Goal: Task Accomplishment & Management: Use online tool/utility

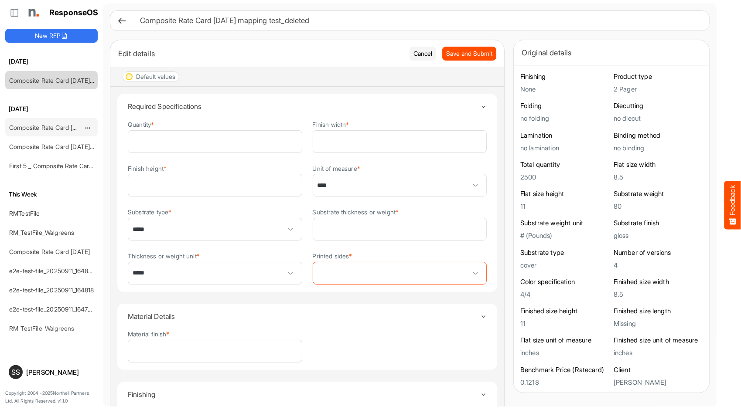
click at [31, 124] on link "Composite Rate Card [DATE]_smaller" at bounding box center [60, 127] width 103 height 7
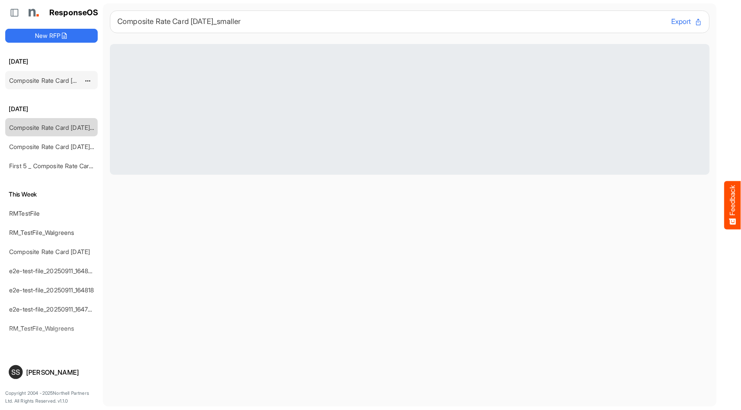
click at [43, 81] on link "Composite Rate Card [DATE] mapping test_deleted" at bounding box center [80, 80] width 143 height 7
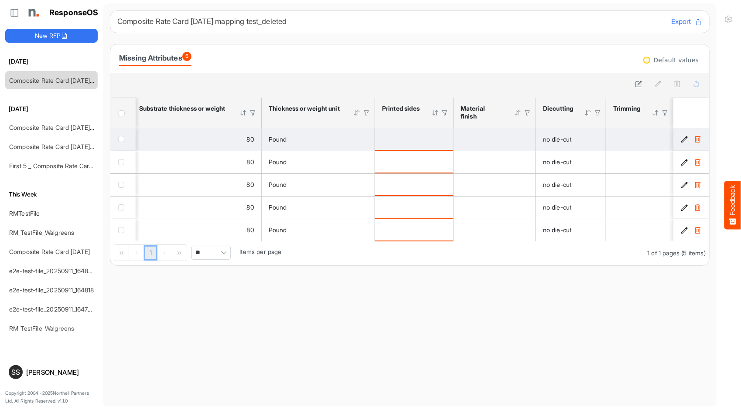
click at [441, 140] on div "is template cell Column Header httpsnorthellcomontologiesmapping-rulesmanufactu…" at bounding box center [414, 139] width 64 height 10
click at [681, 137] on icon "0f10bde0-e21a-41d6-b348-e6727f16121c is template cell Column Header" at bounding box center [684, 139] width 7 height 7
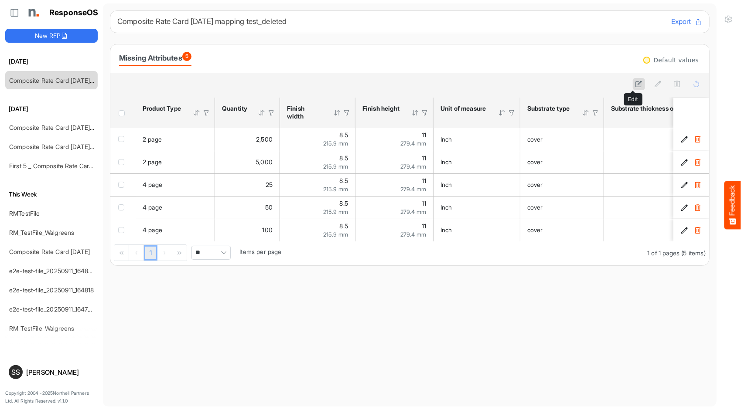
click at [638, 87] on button at bounding box center [639, 84] width 12 height 12
click at [677, 82] on button "Cancel" at bounding box center [689, 83] width 27 height 11
click at [636, 88] on button at bounding box center [639, 84] width 12 height 12
click at [122, 111] on span "Header checkbox" at bounding box center [122, 113] width 6 height 6
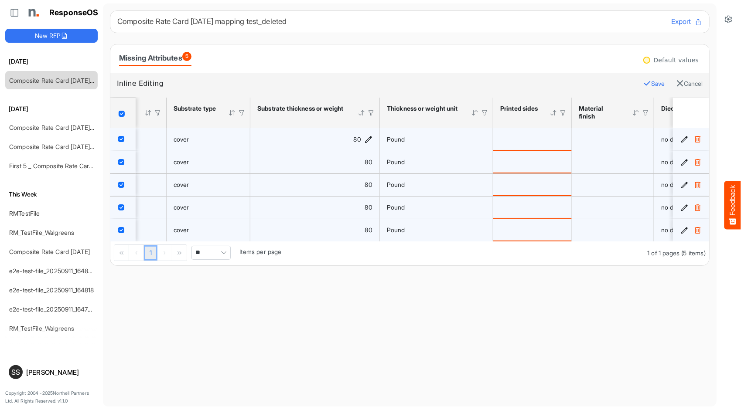
scroll to position [0, 357]
click at [558, 137] on icon "is template cell Column Header httpsnorthellcomontologiesmapping-rulesmanufactu…" at bounding box center [556, 138] width 7 height 7
click at [541, 139] on span at bounding box center [521, 139] width 54 height 17
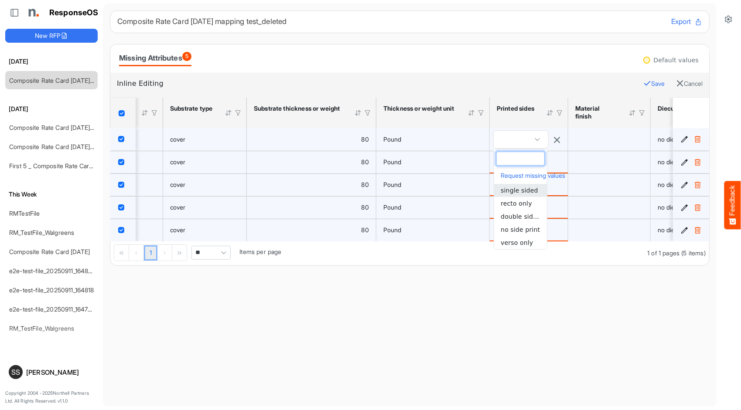
click at [520, 187] on span "single sided" at bounding box center [519, 190] width 37 height 7
type input "**********"
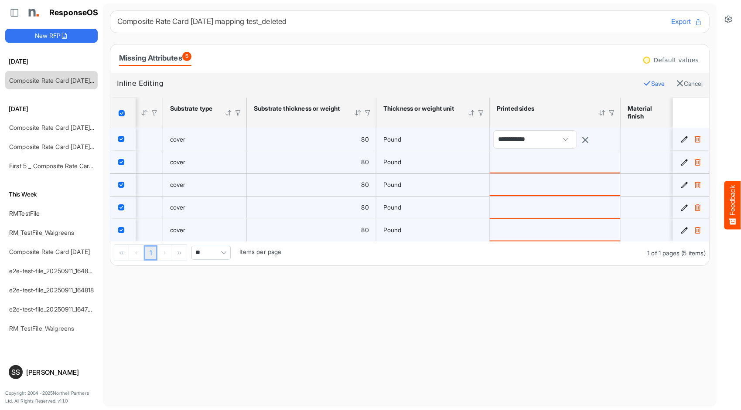
click at [643, 80] on button "Save" at bounding box center [653, 83] width 21 height 11
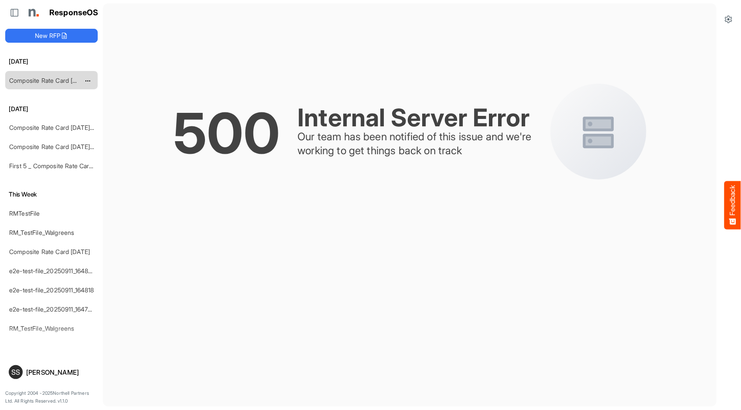
click at [47, 84] on div "Composite Rate Card [DATE] mapping test_deleted" at bounding box center [45, 80] width 78 height 17
click at [44, 127] on link "Composite Rate Card [DATE]_smaller" at bounding box center [60, 127] width 103 height 7
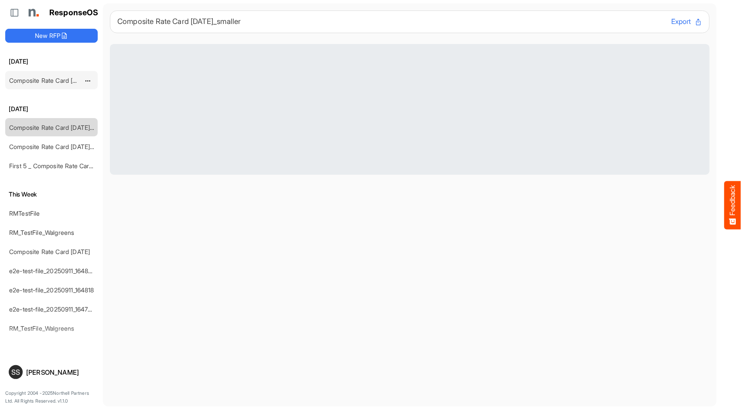
click at [54, 81] on link "Composite Rate Card [DATE] mapping test_deleted" at bounding box center [80, 80] width 143 height 7
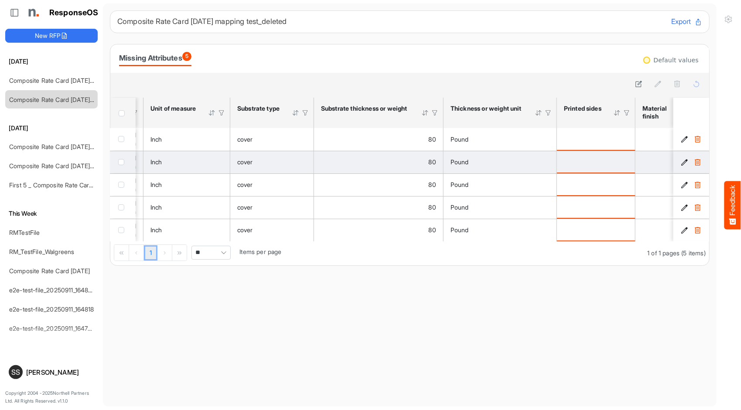
scroll to position [0, 391]
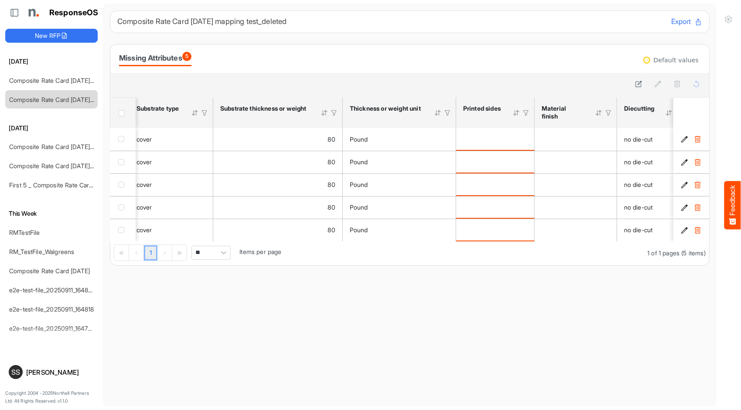
click at [125, 114] on div "Header checkbox" at bounding box center [124, 113] width 10 height 6
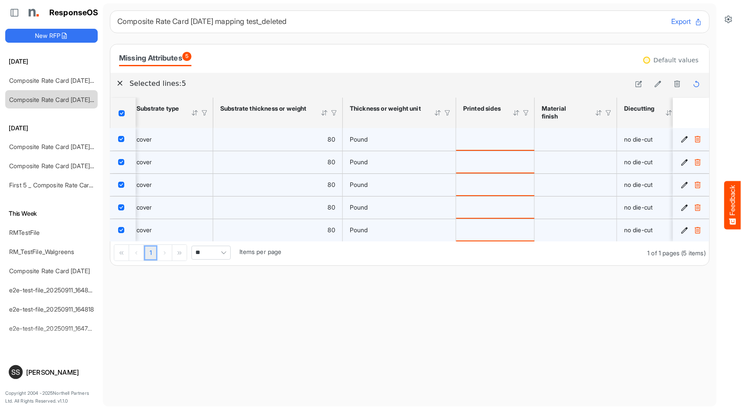
click at [499, 140] on div "is template cell Column Header httpsnorthellcomontologiesmapping-rulesmanufactu…" at bounding box center [495, 139] width 64 height 10
click at [636, 84] on icon at bounding box center [639, 83] width 7 height 7
click at [523, 138] on icon "is template cell Column Header httpsnorthellcomontologiesmapping-rulesmanufactu…" at bounding box center [523, 138] width 7 height 7
click at [508, 139] on span at bounding box center [488, 139] width 54 height 17
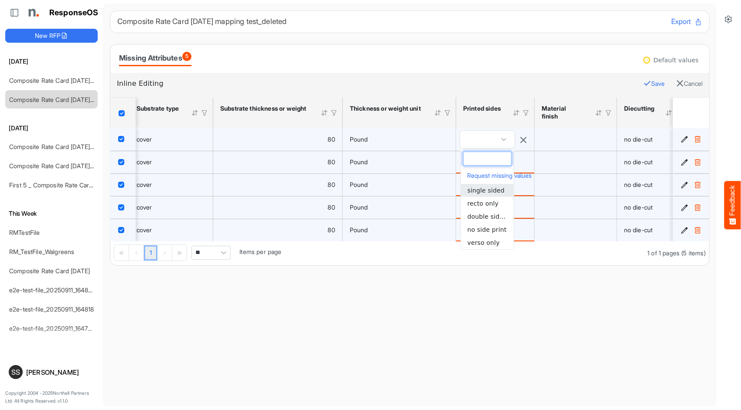
click at [494, 189] on span "single sided" at bounding box center [486, 190] width 37 height 7
type input "**********"
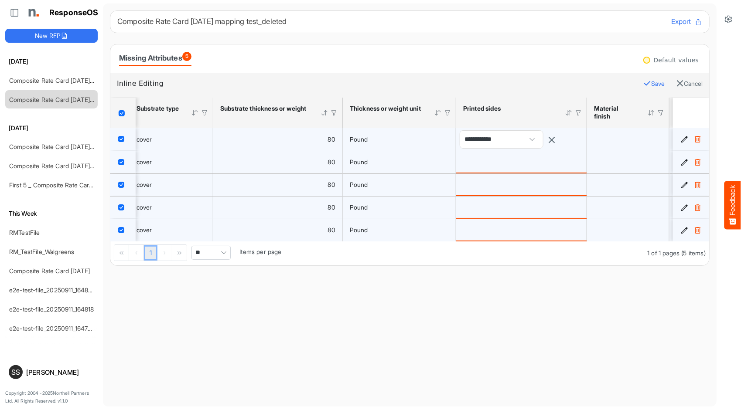
click at [643, 85] on button "Save" at bounding box center [653, 83] width 21 height 11
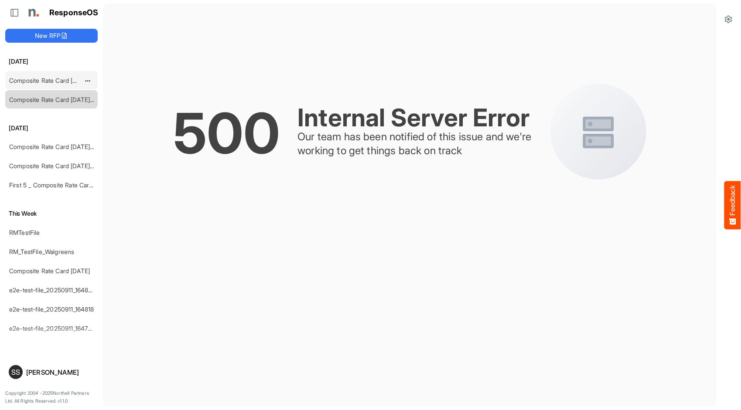
click at [31, 80] on link "Composite Rate Card [DATE]_smaller" at bounding box center [60, 80] width 103 height 7
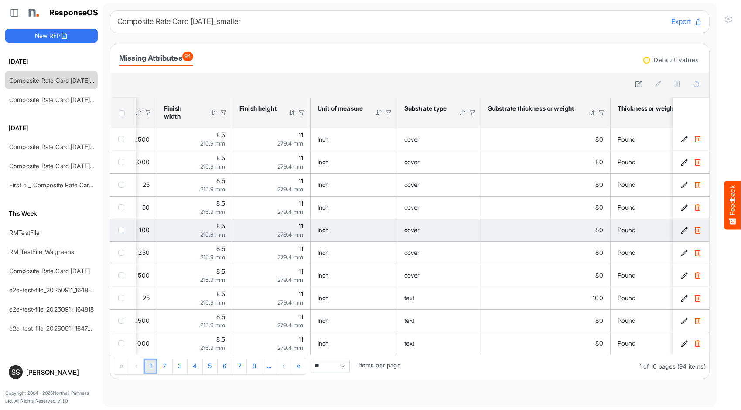
scroll to position [0, 123]
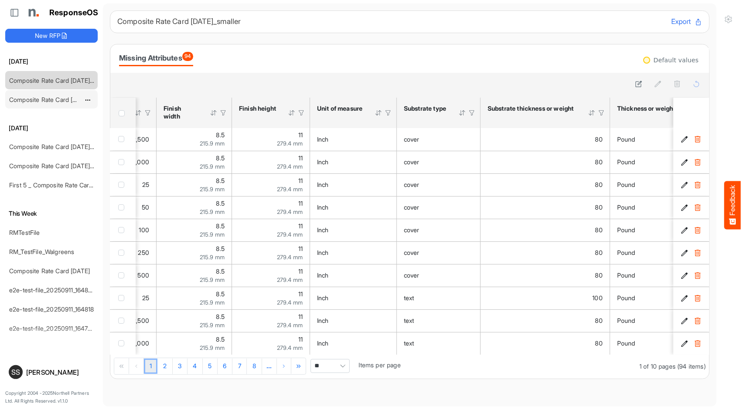
click at [31, 100] on link "Composite Rate Card [DATE] mapping test_deleted" at bounding box center [80, 99] width 143 height 7
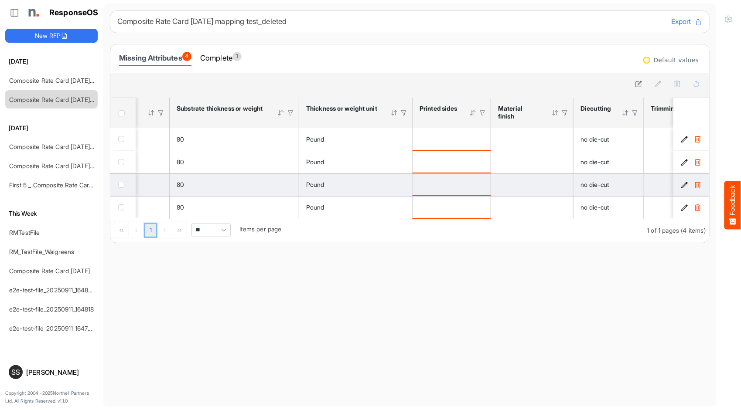
scroll to position [0, 362]
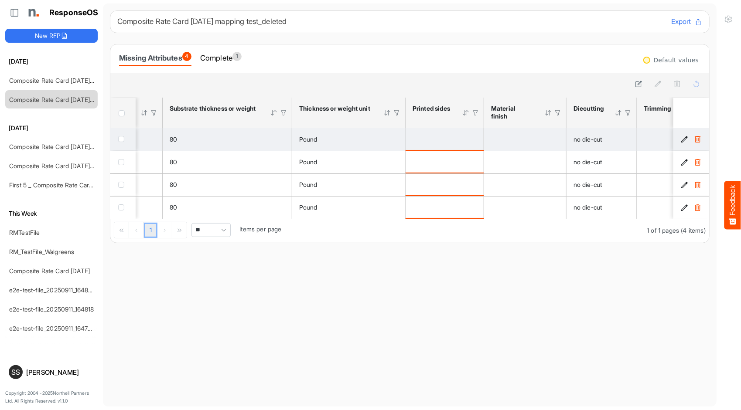
click at [458, 140] on div "is template cell Column Header httpsnorthellcomontologiesmapping-rulesmanufactu…" at bounding box center [445, 139] width 64 height 10
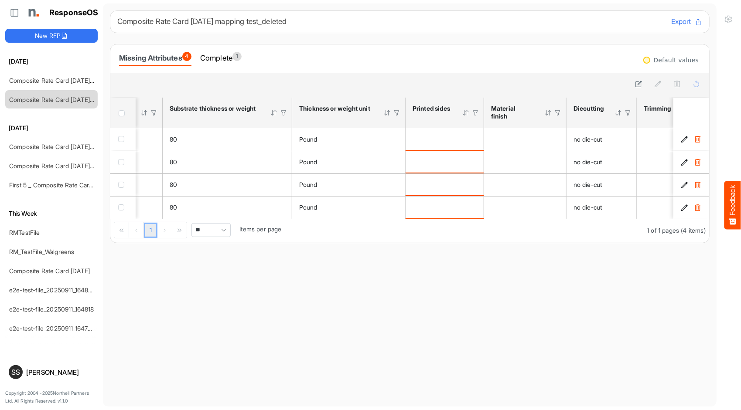
click at [123, 110] on div "Header checkbox" at bounding box center [123, 113] width 18 height 8
click at [122, 113] on span "Header checkbox" at bounding box center [122, 114] width 6 height 6
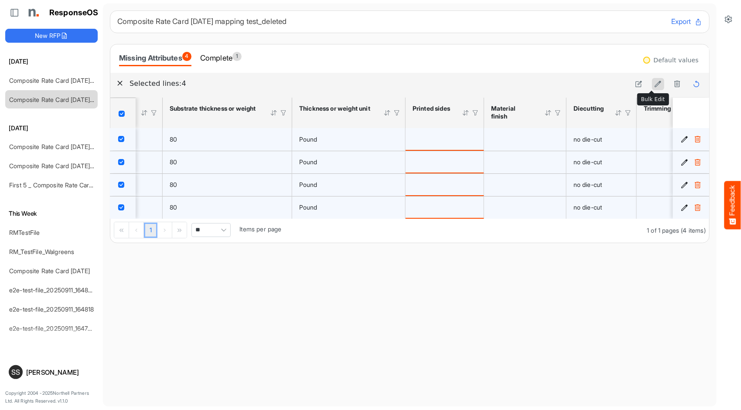
click at [655, 82] on icon at bounding box center [658, 83] width 7 height 7
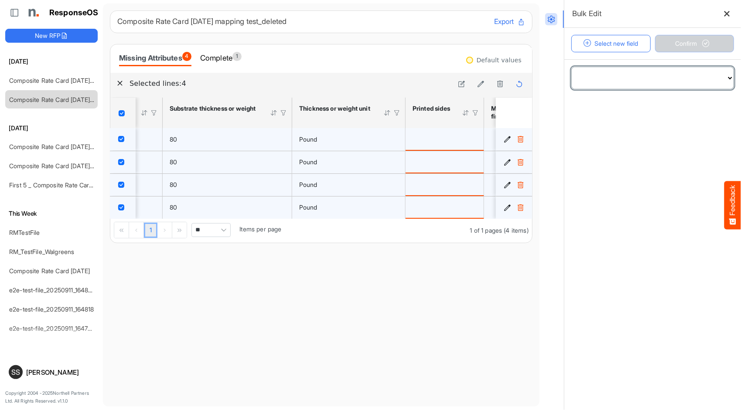
click at [659, 85] on select "**********" at bounding box center [653, 78] width 162 height 22
select select "**********"
click at [572, 67] on select "**********" at bounding box center [653, 78] width 162 height 22
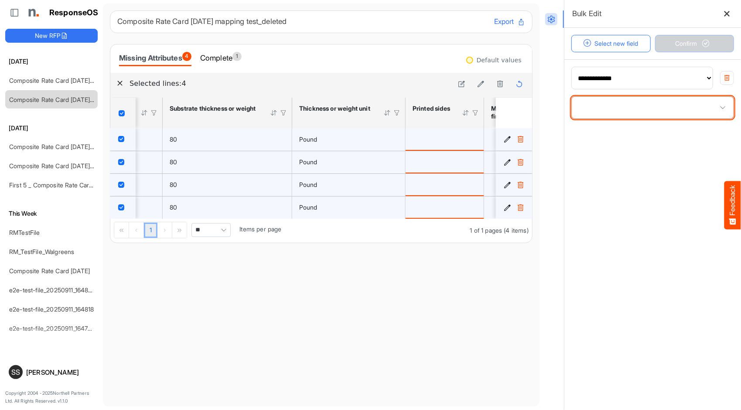
click at [667, 116] on span at bounding box center [653, 108] width 162 height 22
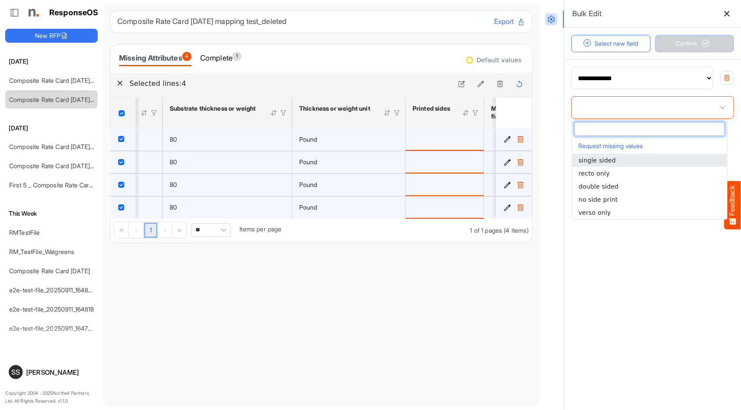
click at [619, 157] on li "single sided" at bounding box center [649, 160] width 155 height 13
type input "**********"
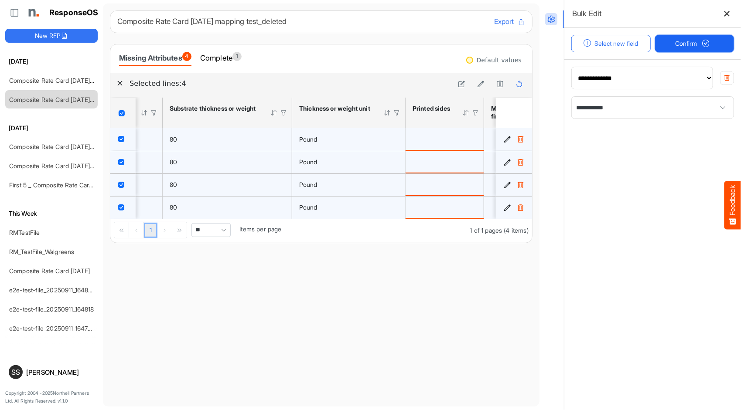
click at [686, 44] on span "Confirm" at bounding box center [694, 44] width 38 height 10
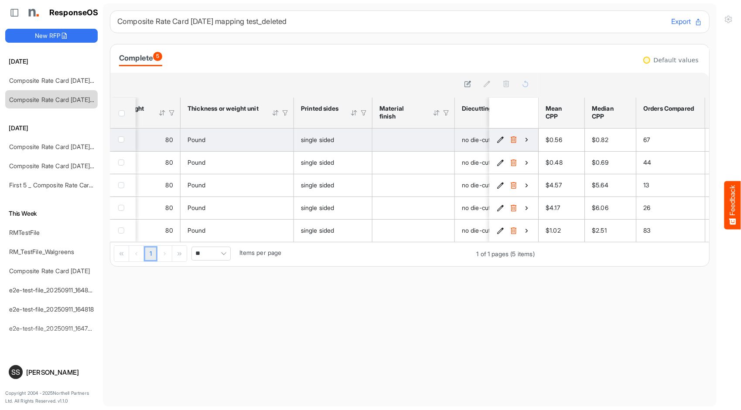
scroll to position [0, 474]
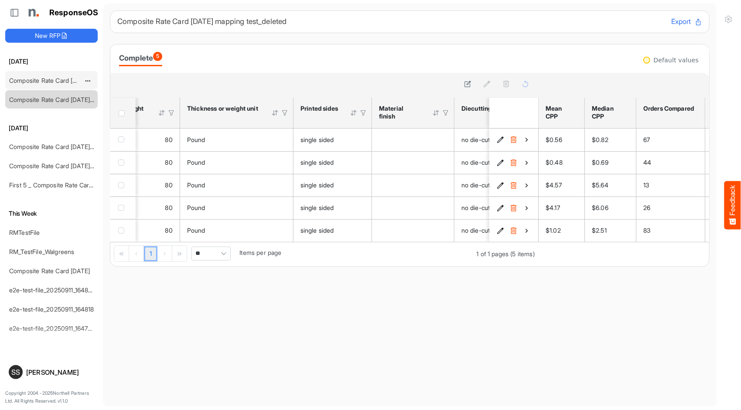
click at [48, 85] on div "Composite Rate Card [DATE]_smaller" at bounding box center [45, 80] width 78 height 17
click at [48, 82] on link "Composite Rate Card [DATE]_smaller" at bounding box center [60, 80] width 103 height 7
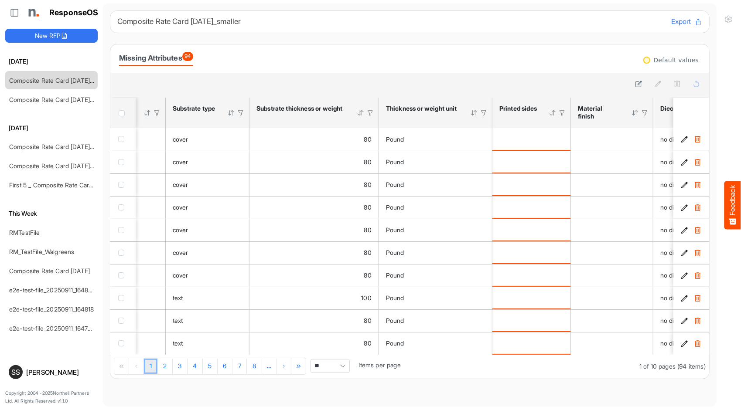
scroll to position [0, 277]
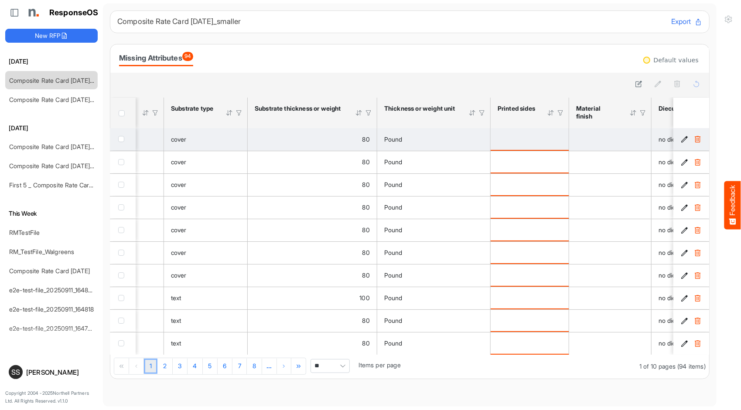
click at [539, 140] on div "is template cell Column Header httpsnorthellcomontologiesmapping-rulesmanufactu…" at bounding box center [530, 139] width 64 height 10
click at [526, 137] on div "is template cell Column Header httpsnorthellcomontologiesmapping-rulesmanufactu…" at bounding box center [530, 139] width 64 height 10
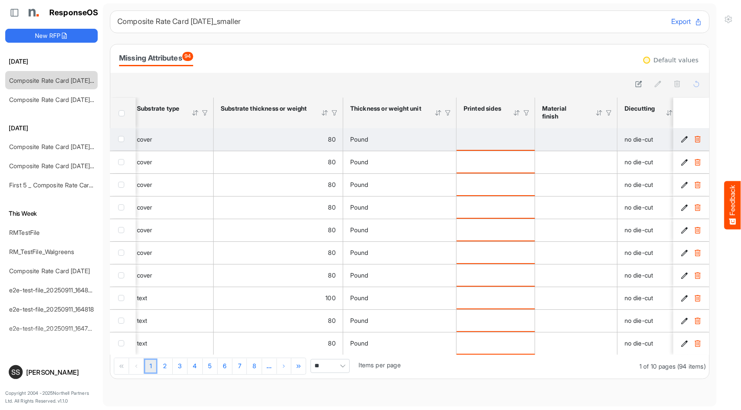
scroll to position [0, 311]
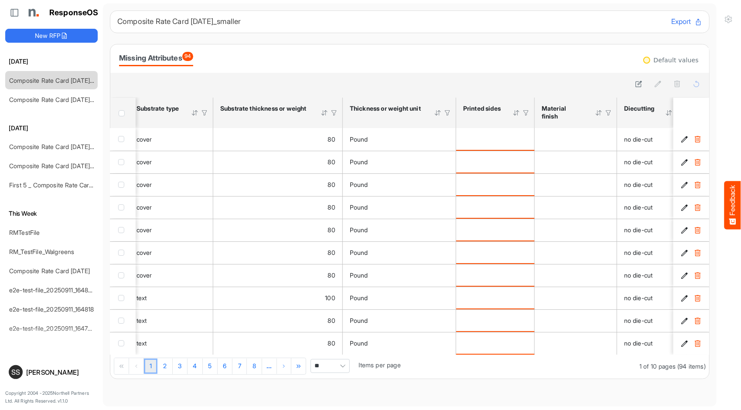
click at [120, 111] on span "Header checkbox" at bounding box center [122, 113] width 6 height 6
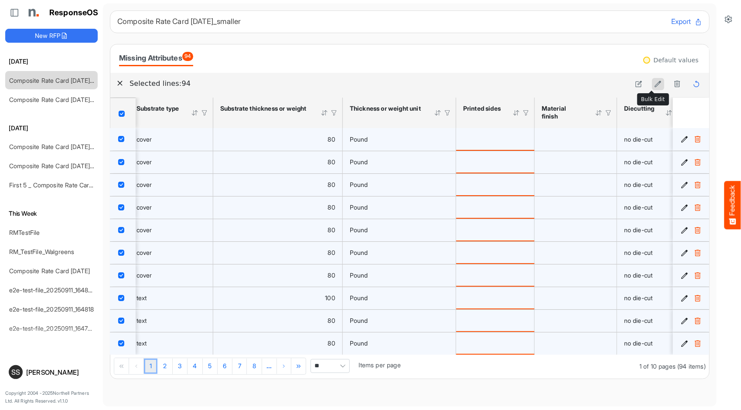
click at [652, 89] on button at bounding box center [658, 84] width 12 height 12
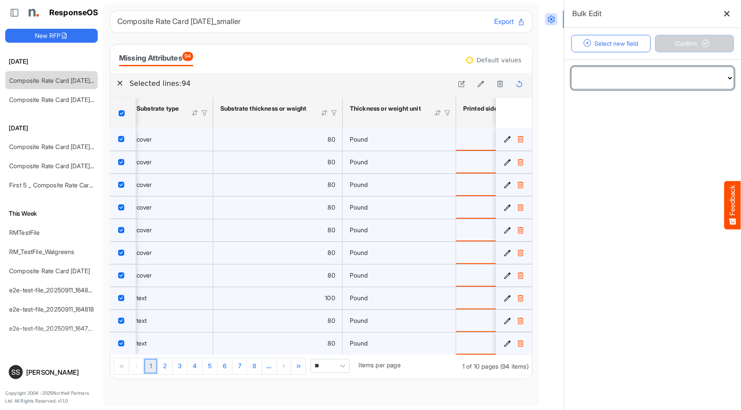
click at [697, 72] on select "**********" at bounding box center [653, 78] width 162 height 22
select select "**********"
click at [572, 67] on select "**********" at bounding box center [653, 78] width 162 height 22
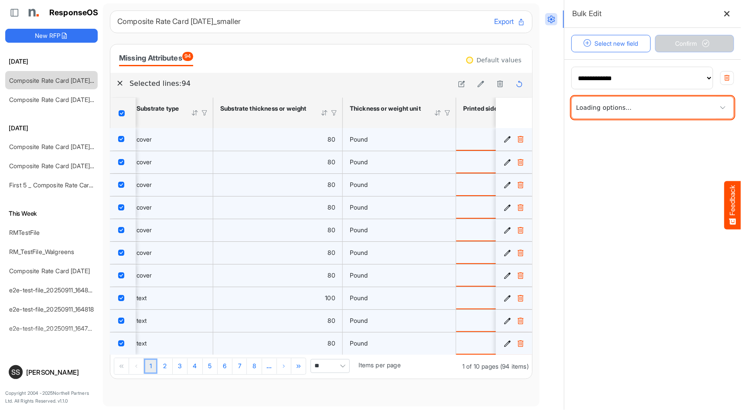
click at [663, 106] on span at bounding box center [653, 108] width 162 height 22
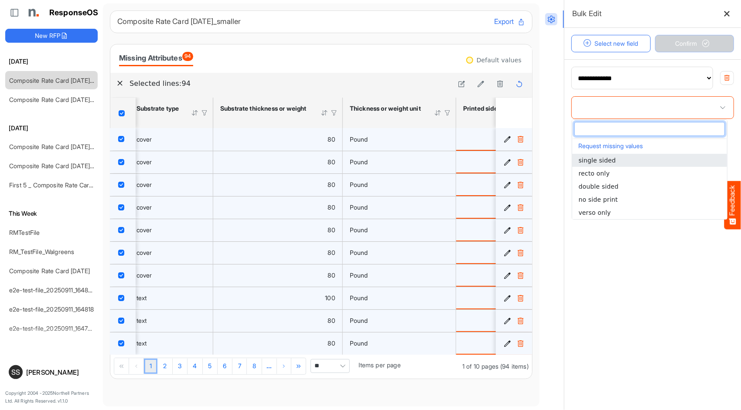
click at [626, 156] on li "single sided" at bounding box center [649, 160] width 155 height 13
type input "**********"
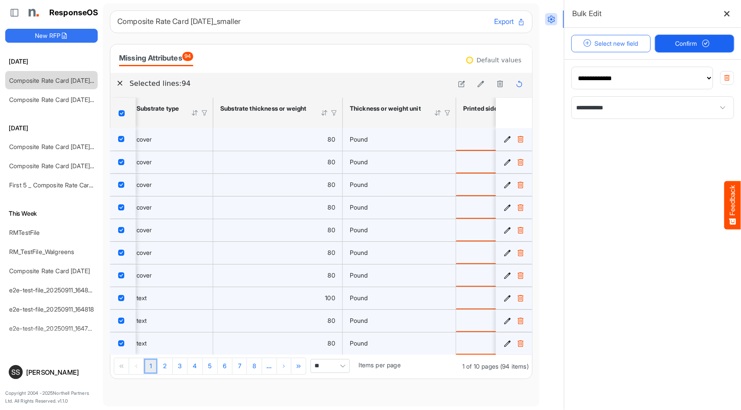
click at [685, 45] on span "Confirm" at bounding box center [694, 44] width 38 height 10
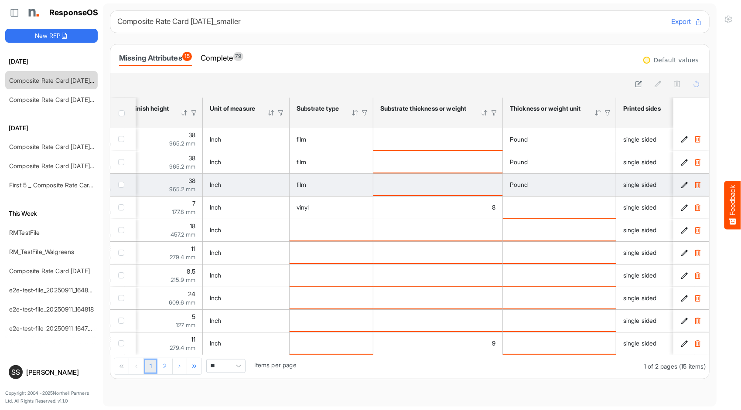
scroll to position [0, 0]
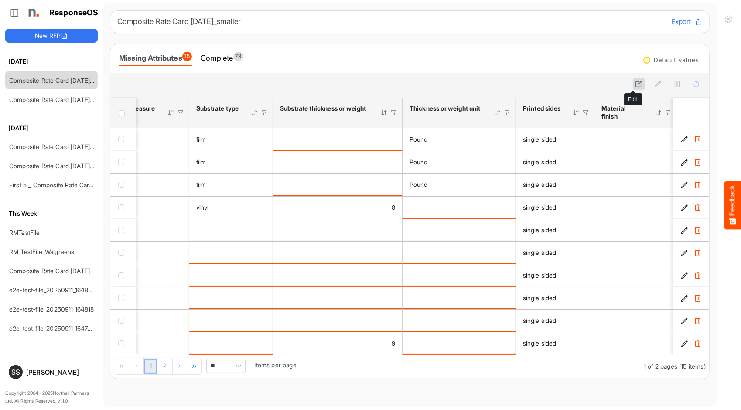
click at [636, 85] on icon at bounding box center [639, 83] width 7 height 7
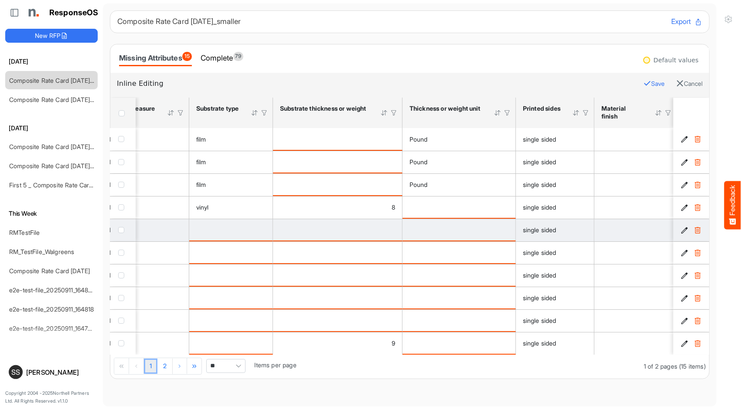
click at [120, 230] on span "checkbox" at bounding box center [121, 230] width 6 height 6
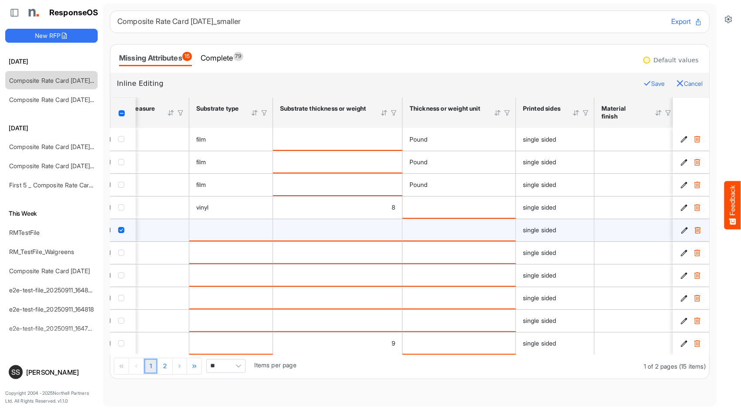
click at [687, 78] on button "Cancel" at bounding box center [689, 83] width 27 height 11
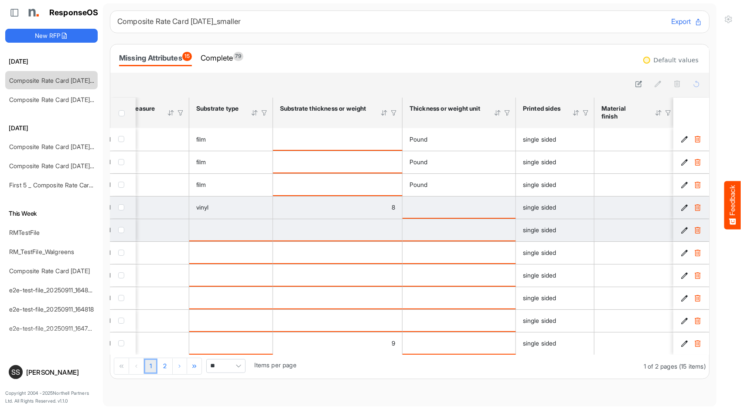
click at [117, 208] on td "checkbox" at bounding box center [122, 207] width 25 height 23
click at [681, 207] on icon "bdf9192e-1cb5-4561-ab97-aa4bb5251603 is template cell Column Header" at bounding box center [684, 207] width 7 height 7
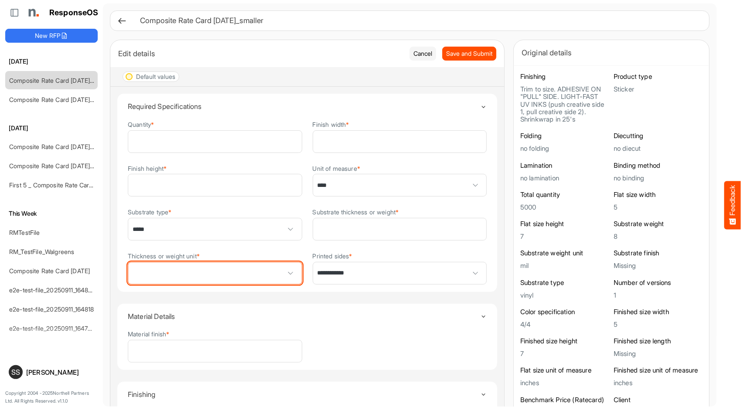
click at [266, 270] on span at bounding box center [215, 274] width 174 height 22
